Goal: Task Accomplishment & Management: Manage account settings

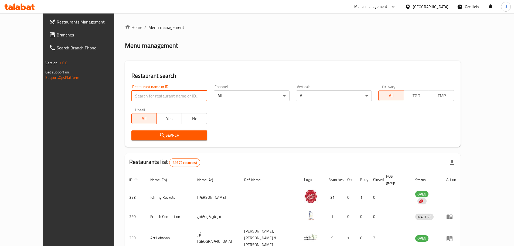
click at [157, 99] on input "search" at bounding box center [169, 95] width 76 height 11
type input "aura by sree"
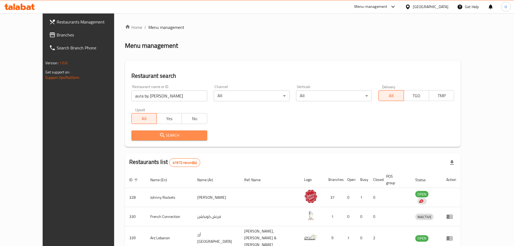
click at [153, 136] on span "Search" at bounding box center [169, 135] width 67 height 7
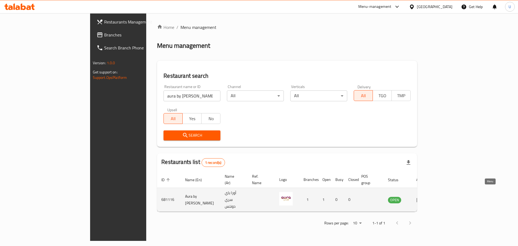
click at [422, 196] on icon "enhanced table" at bounding box center [419, 199] width 6 height 6
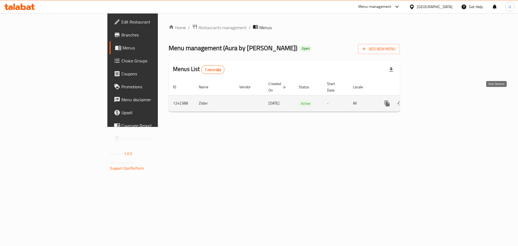
click at [428, 101] on icon "enhanced table" at bounding box center [425, 103] width 5 height 5
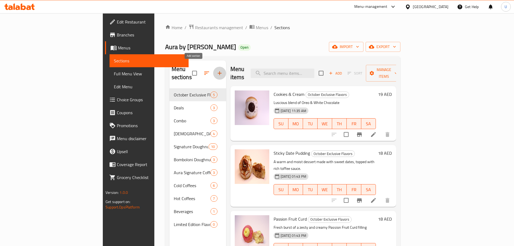
click at [216, 70] on icon "button" at bounding box center [219, 73] width 6 height 6
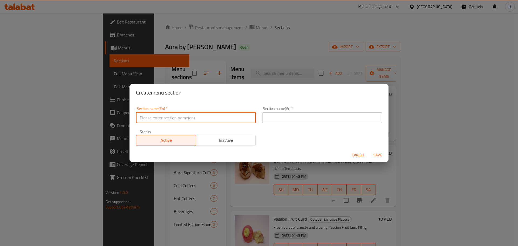
click at [196, 115] on input "text" at bounding box center [196, 117] width 120 height 11
type input "Diwali Specials"
click at [163, 116] on input "Diwali Specials" at bounding box center [196, 117] width 120 height 11
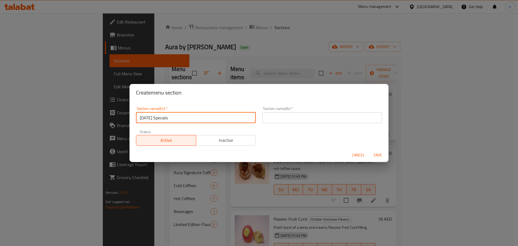
click at [163, 116] on input "Diwali Specials" at bounding box center [196, 117] width 120 height 11
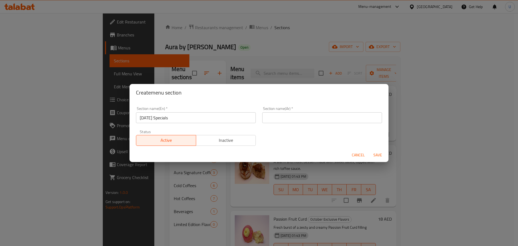
click at [289, 123] on div "Section name(Ar)   * Section name(Ar) *" at bounding box center [322, 114] width 126 height 23
drag, startPoint x: 289, startPoint y: 123, endPoint x: 299, endPoint y: 116, distance: 12.3
click at [299, 116] on div "Section name(Ar)   * Section name(Ar) *" at bounding box center [322, 114] width 126 height 23
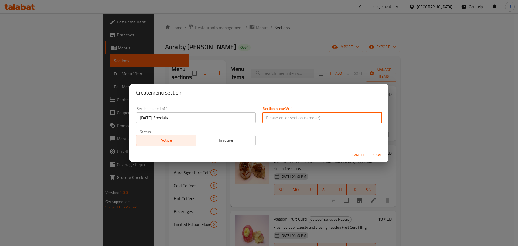
click at [299, 116] on input "text" at bounding box center [322, 117] width 120 height 11
paste input "عروض ديوالي الخاصة"
type input "عروض ديوالي الخاصة"
click at [379, 156] on span "Save" at bounding box center [377, 154] width 13 height 7
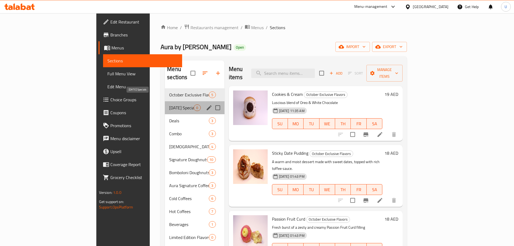
click at [169, 104] on span "Diwali Specials" at bounding box center [181, 107] width 25 height 6
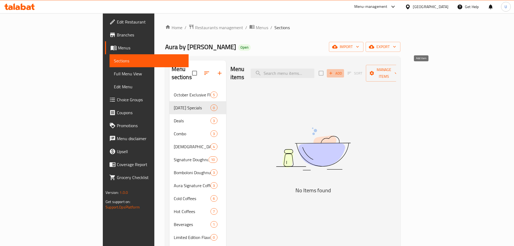
click at [342, 70] on span "Add" at bounding box center [335, 73] width 15 height 6
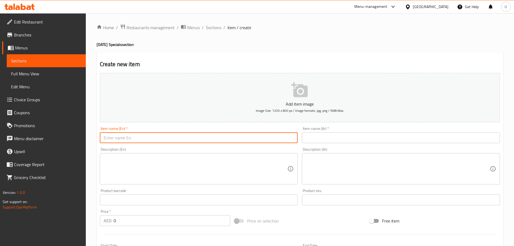
click at [144, 137] on input "text" at bounding box center [199, 137] width 198 height 11
paste input "Box of 6 – Diwali Special"
type input "Box of 6 – Diwali Special"
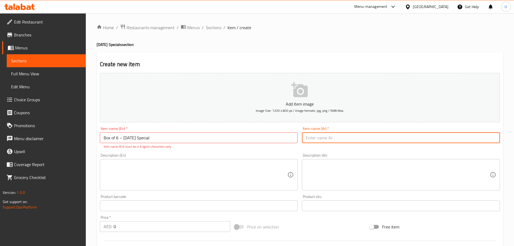
click at [311, 138] on input "text" at bounding box center [401, 137] width 198 height 11
paste input "علبة مكونة من ٦ – عرض ديوالي الخاص"
type input "علبة مكونة من ٦ – عرض ديوالي الخاص"
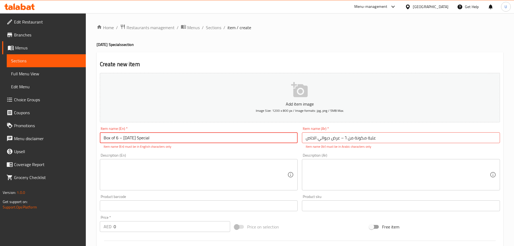
click at [120, 137] on input "Box of 6 – Diwali Special" at bounding box center [199, 137] width 198 height 11
type input "Box of 6 Diwali Special"
click at [341, 137] on input "علبة مكونة من ٦ – عرض ديوالي الخاص" at bounding box center [401, 137] width 198 height 11
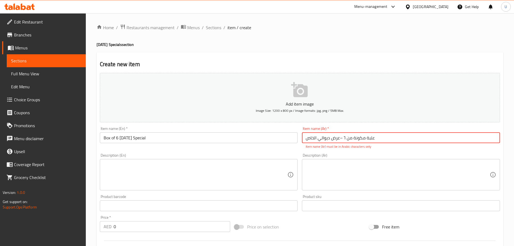
click at [342, 138] on input "علبة مكونة من ٦ –عرض ديوالي الخاص" at bounding box center [401, 137] width 198 height 11
click at [342, 139] on input "علبة مكونة من ٦ –عرض ديوالي الخاص" at bounding box center [401, 137] width 198 height 11
type input "علبة مكونة من ٦ عرض ديوالي الخاص"
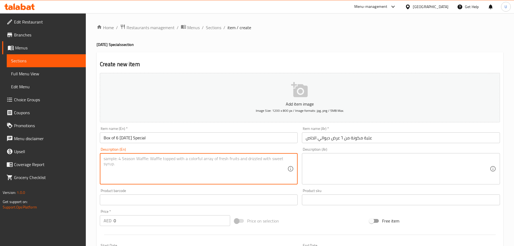
click at [120, 165] on textarea at bounding box center [196, 169] width 184 height 26
click at [153, 177] on textarea at bounding box center [196, 169] width 184 height 26
paste textarea "A festive collection of six indulgent Indian fusion desserts featuring saffron-…"
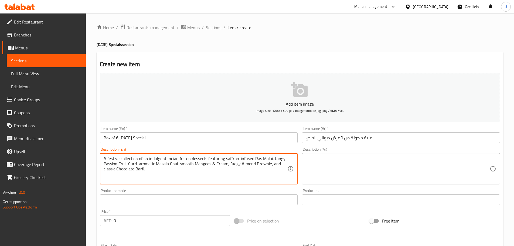
type textarea "A festive collection of six indulgent Indian fusion desserts featuring saffron-…"
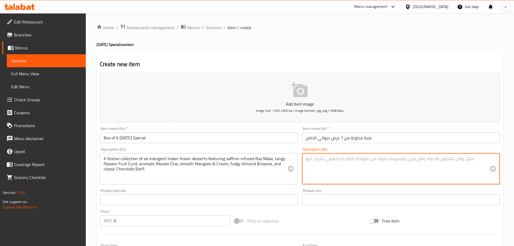
click at [364, 169] on textarea at bounding box center [397, 169] width 184 height 26
paste textarea "تشكيلة احتفالية من ست حلويات هندية فاخرة تضم راس مالاي بنكهة الزعفران، كورد باش…"
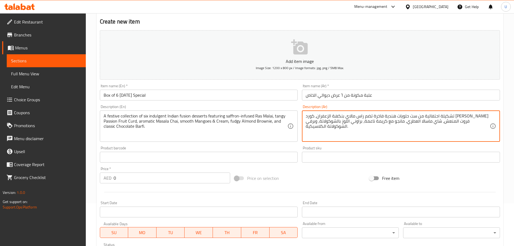
scroll to position [43, 0]
type textarea "تشكيلة احتفالية من ست حلويات هندية فاخرة تضم راس مالاي بنكهة الزعفران، كورد باش…"
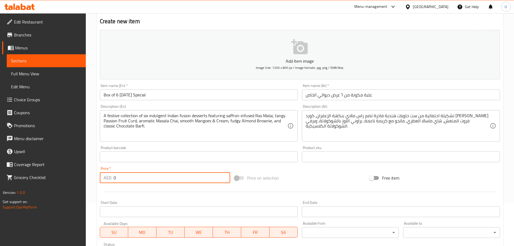
click at [126, 177] on input "0" at bounding box center [171, 177] width 117 height 11
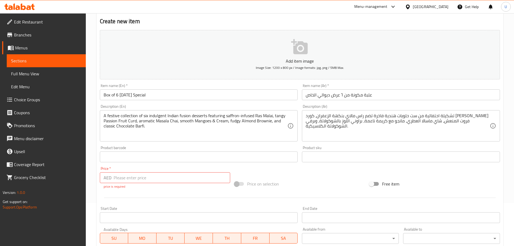
click at [184, 172] on div "Price   * AED Price * price is required" at bounding box center [165, 177] width 130 height 22
click at [182, 177] on input "number" at bounding box center [171, 177] width 117 height 11
type input "110"
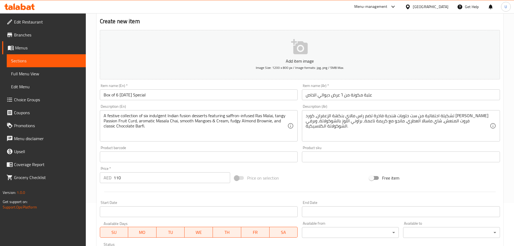
click at [325, 181] on div "Price on selection" at bounding box center [299, 177] width 135 height 15
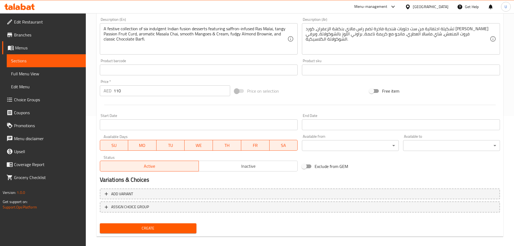
scroll to position [130, 0]
click at [151, 224] on span "Create" at bounding box center [148, 227] width 88 height 7
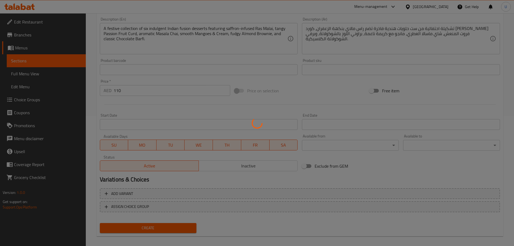
type input "0"
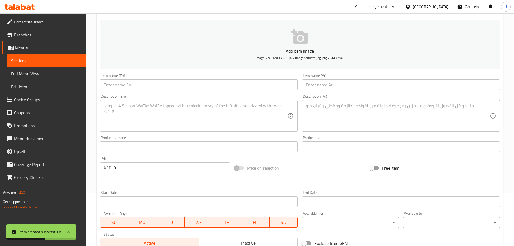
scroll to position [0, 0]
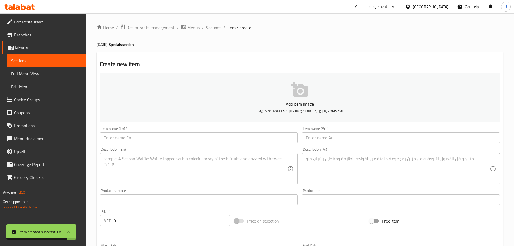
click at [23, 128] on span "Promotions" at bounding box center [47, 125] width 67 height 6
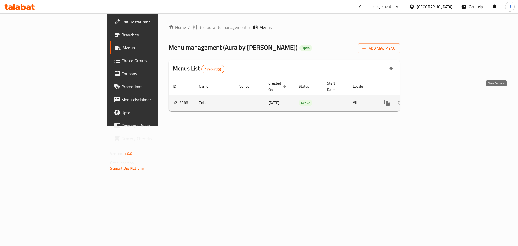
click at [429, 99] on icon "enhanced table" at bounding box center [425, 102] width 6 height 6
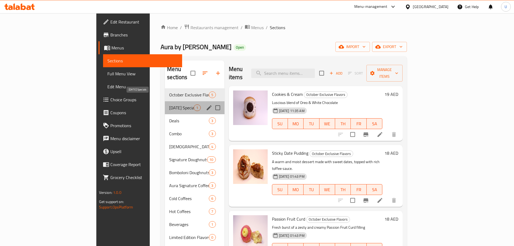
click at [169, 104] on span "Diwali Specials" at bounding box center [181, 107] width 25 height 6
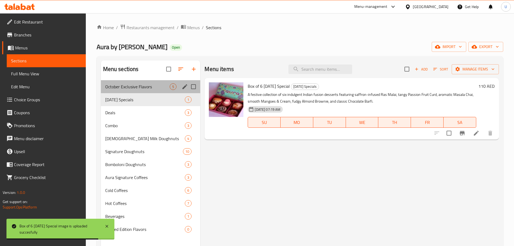
click at [113, 92] on div "October Exclusive Flavors 5" at bounding box center [150, 86] width 99 height 13
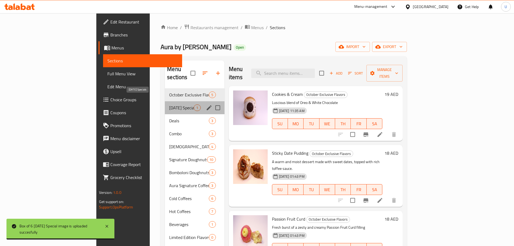
click at [169, 104] on span "Diwali Specials" at bounding box center [181, 107] width 25 height 6
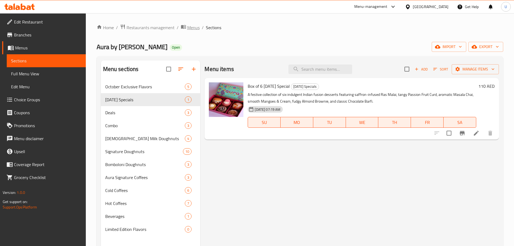
click at [189, 25] on span "Menus" at bounding box center [193, 27] width 12 height 6
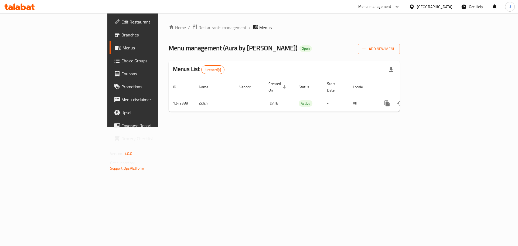
click at [121, 90] on span "Promotions" at bounding box center [155, 86] width 68 height 6
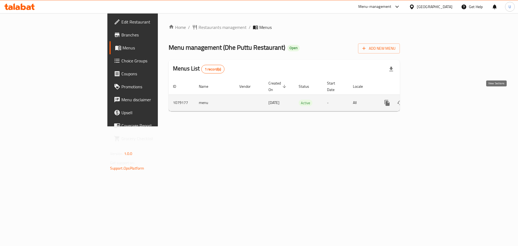
click at [429, 99] on icon "enhanced table" at bounding box center [425, 102] width 6 height 6
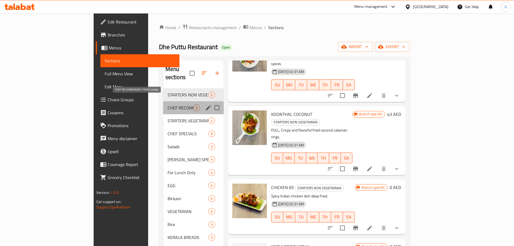
click at [167, 104] on span "CHEF RECOMMENDED ITEMS combos" at bounding box center [180, 107] width 26 height 6
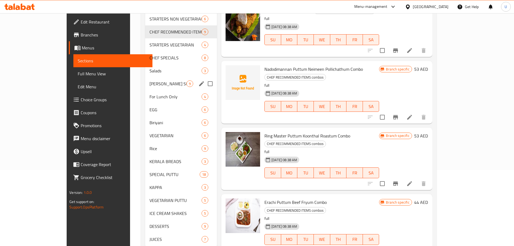
scroll to position [78, 0]
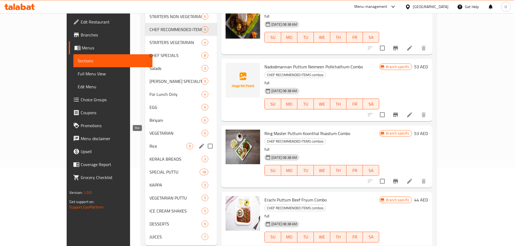
click at [149, 143] on span "Rice" at bounding box center [167, 146] width 37 height 6
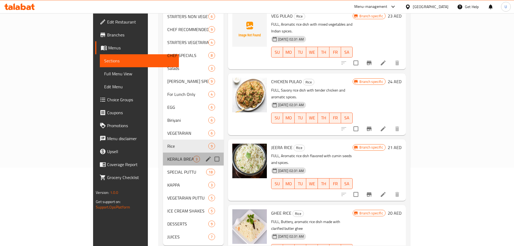
click at [163, 154] on div "KERALA BREADS 3" at bounding box center [193, 158] width 61 height 13
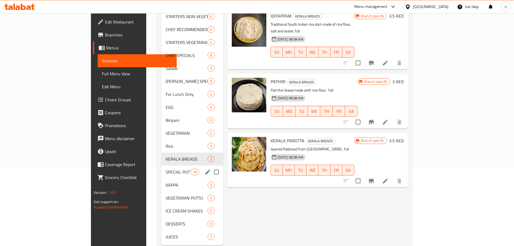
click at [161, 167] on div "SPECIAL PUTTU 18" at bounding box center [192, 171] width 62 height 13
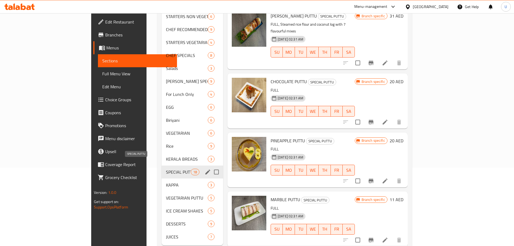
click at [166, 168] on span "SPECIAL PUTTU" at bounding box center [178, 171] width 25 height 6
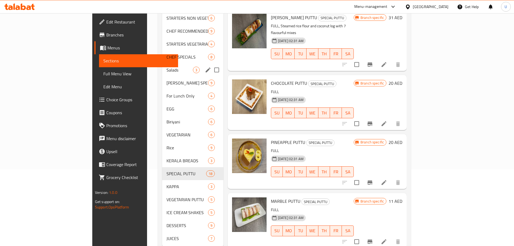
scroll to position [85, 0]
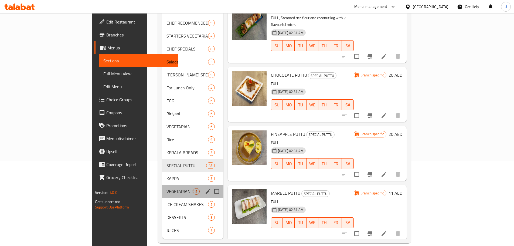
click at [162, 185] on div "VEGETARIAN PUTTU 5" at bounding box center [192, 191] width 61 height 13
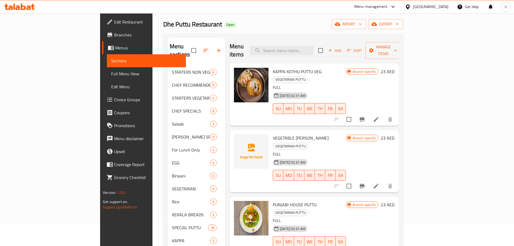
scroll to position [22, 0]
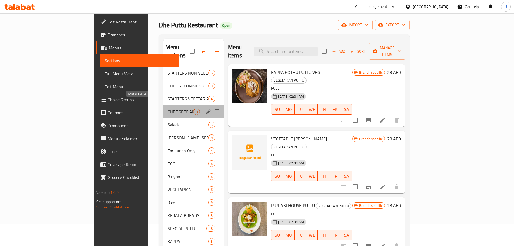
click at [167, 108] on span "CHEF SPECIALS" at bounding box center [180, 111] width 26 height 6
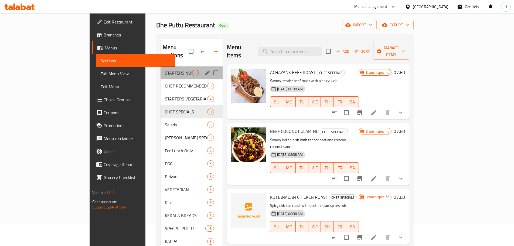
click at [160, 71] on div "STARTERS NON VEGETARIAN 6" at bounding box center [191, 72] width 62 height 13
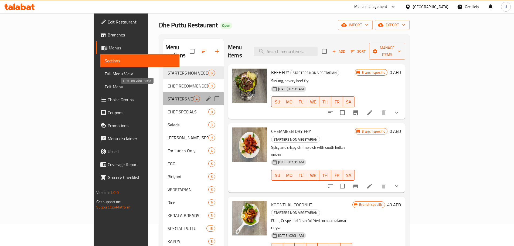
click at [167, 95] on span "STARTERS VEGETARIAN" at bounding box center [180, 98] width 26 height 6
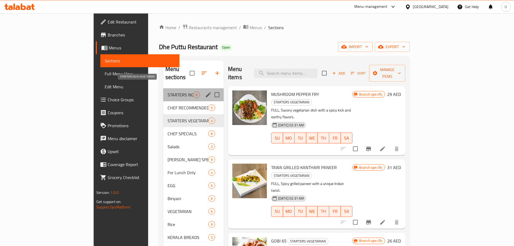
click at [167, 91] on span "STARTERS NON VEGETARIAN" at bounding box center [180, 94] width 26 height 6
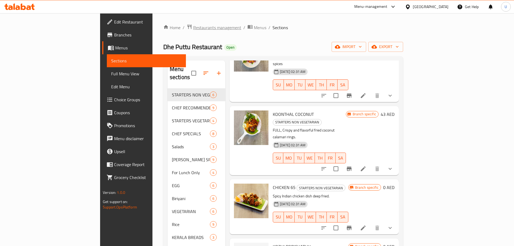
click at [193, 25] on span "Restaurants management" at bounding box center [217, 27] width 48 height 6
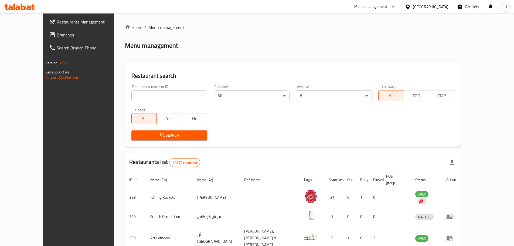
click at [152, 88] on div "Restaurant name or ID Restaurant name or ID" at bounding box center [169, 93] width 76 height 16
click at [151, 92] on input "search" at bounding box center [169, 95] width 76 height 11
click button "Search" at bounding box center [169, 135] width 76 height 10
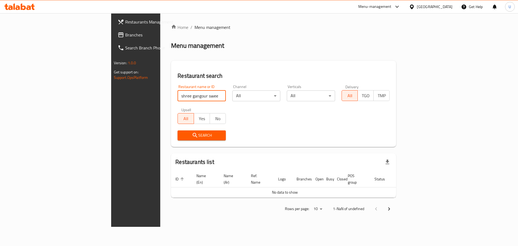
type input "shree gangour sweets"
click at [182, 134] on span "Search" at bounding box center [202, 135] width 40 height 7
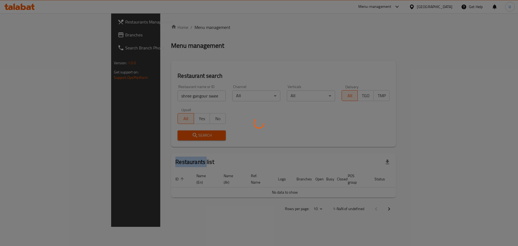
click at [151, 134] on div at bounding box center [259, 123] width 518 height 246
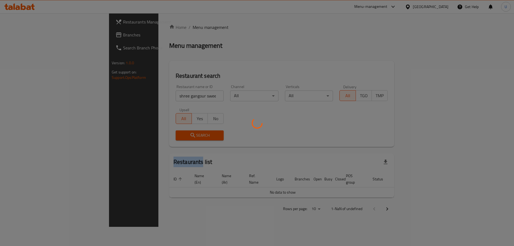
scroll to position [4, 0]
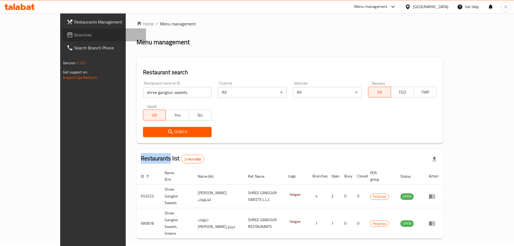
click at [74, 36] on span "Branches" at bounding box center [107, 35] width 67 height 6
